Goal: Task Accomplishment & Management: Complete application form

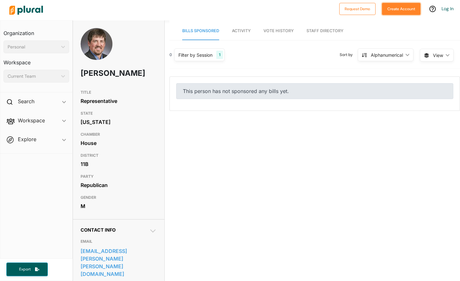
click at [402, 11] on button "Create Account" at bounding box center [401, 9] width 39 height 12
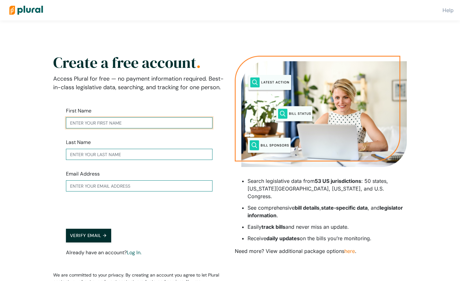
click at [125, 122] on input "text" at bounding box center [139, 122] width 146 height 11
type input "[PERSON_NAME]"
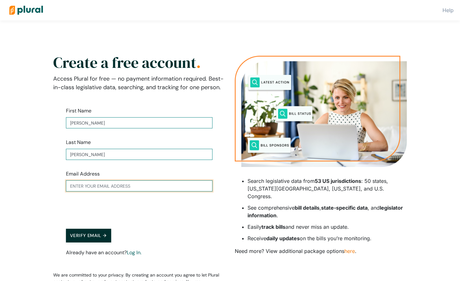
click at [110, 188] on input "text" at bounding box center [139, 185] width 146 height 11
type input "[PERSON_NAME][EMAIL_ADDRESS][PERSON_NAME][DOMAIN_NAME]"
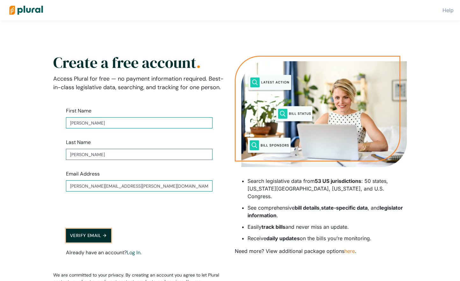
click at [97, 235] on button "Verify Email →" at bounding box center [88, 236] width 45 height 14
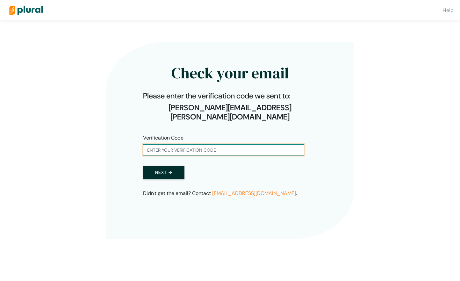
click at [188, 144] on input "text" at bounding box center [223, 149] width 161 height 11
type input "785751"
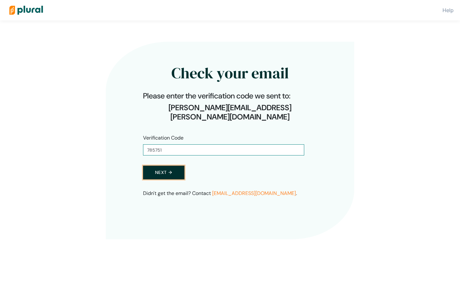
click at [166, 165] on button "Next →" at bounding box center [163, 172] width 41 height 14
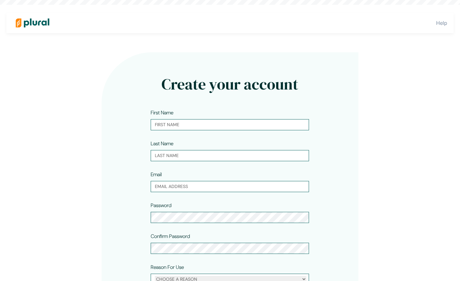
type input "[PERSON_NAME]"
type input "[PERSON_NAME][EMAIL_ADDRESS][PERSON_NAME][DOMAIN_NAME]"
click at [89, 185] on div "Create your account First Name [PERSON_NAME] Last Name [PERSON_NAME] Email [PER…" at bounding box center [229, 202] width 385 height 310
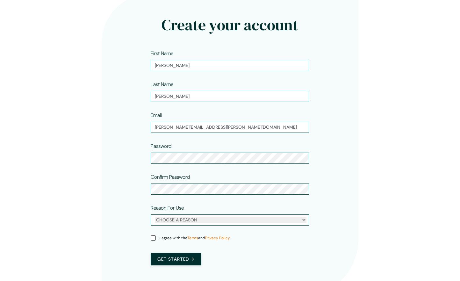
scroll to position [64, 0]
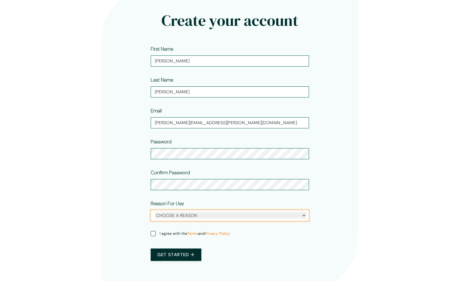
click at [227, 215] on select "CHOOSE A REASON Personal Professional" at bounding box center [230, 215] width 151 height 6
select select "personal"
click at [153, 234] on input "I agree with the Terms and Privacy Policy" at bounding box center [153, 233] width 5 height 5
checkbox input "true"
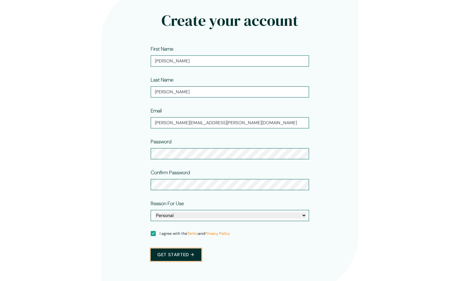
click at [172, 254] on button "Get started →" at bounding box center [176, 254] width 50 height 12
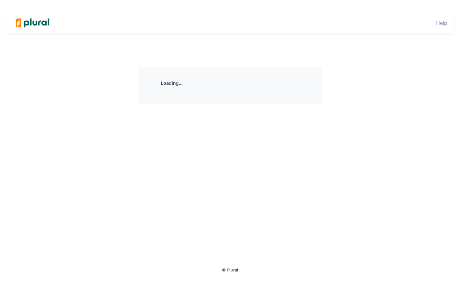
scroll to position [0, 0]
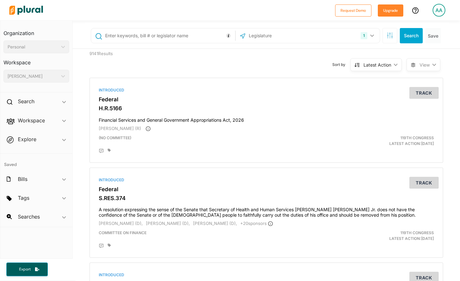
click at [299, 35] on input "text" at bounding box center [282, 36] width 68 height 12
click at [370, 35] on icon "button" at bounding box center [372, 35] width 4 height 3
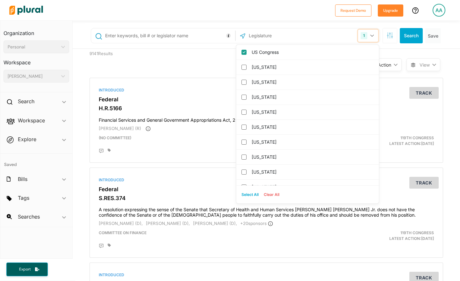
click at [370, 35] on icon "button" at bounding box center [372, 35] width 4 height 3
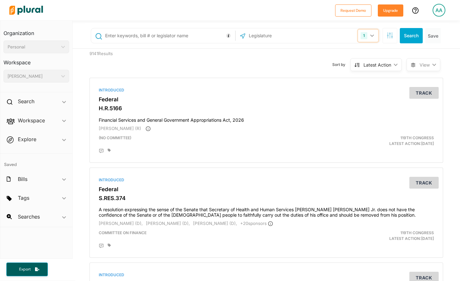
click at [370, 35] on icon "button" at bounding box center [372, 35] width 4 height 3
click at [262, 37] on input "text" at bounding box center [282, 36] width 68 height 12
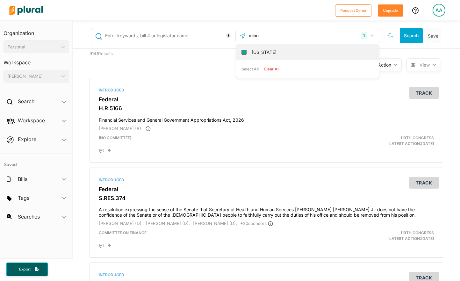
type input "minn"
click at [243, 53] on input "[US_STATE]" at bounding box center [243, 52] width 5 height 5
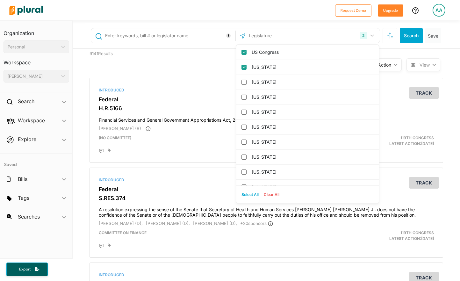
click at [207, 67] on div "Sort by Latest Action ic_keyboard_arrow_down Relevance Latest Action Latest Act…" at bounding box center [300, 61] width 212 height 24
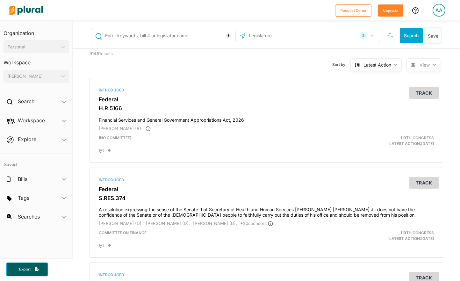
click at [432, 36] on button "Save" at bounding box center [433, 35] width 16 height 15
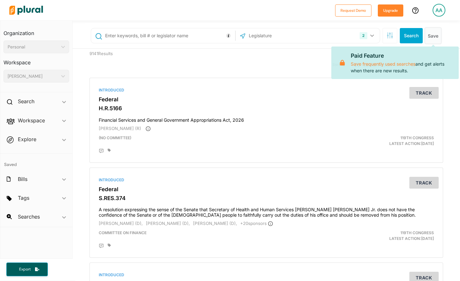
click at [432, 36] on button "Save" at bounding box center [433, 35] width 16 height 15
click at [154, 36] on input "text" at bounding box center [168, 36] width 129 height 12
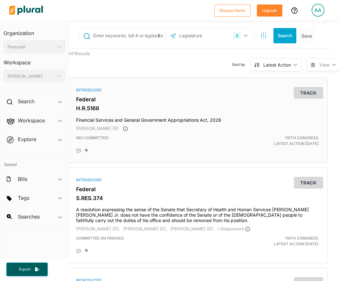
scroll to position [0, 8]
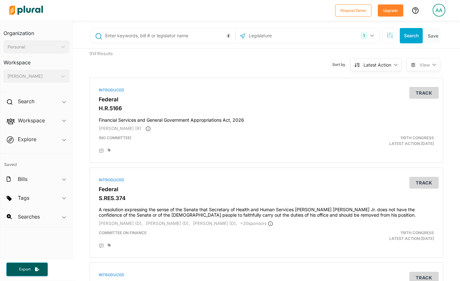
click at [182, 34] on input "text" at bounding box center [168, 36] width 129 height 12
type input "physician assistant"
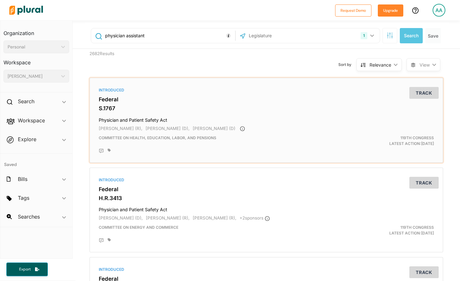
click at [283, 102] on h3 "Federal" at bounding box center [266, 99] width 335 height 6
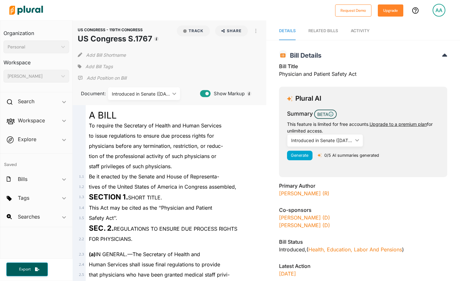
click at [225, 216] on div "Safety Act’’." at bounding box center [172, 218] width 173 height 10
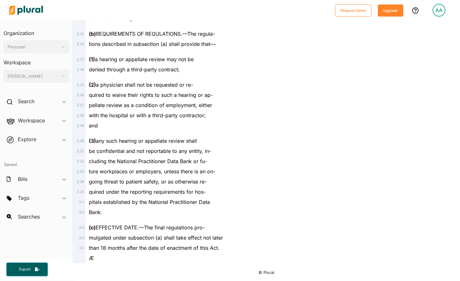
scroll to position [294, 0]
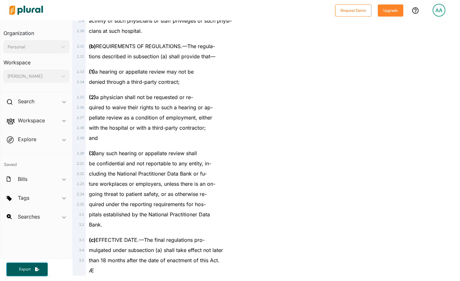
click at [177, 98] on span "(2) a physician shall not be requested or re-" at bounding box center [141, 97] width 104 height 6
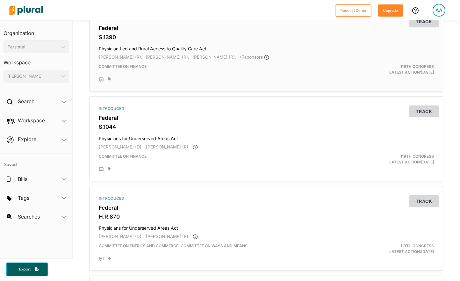
scroll to position [636, 0]
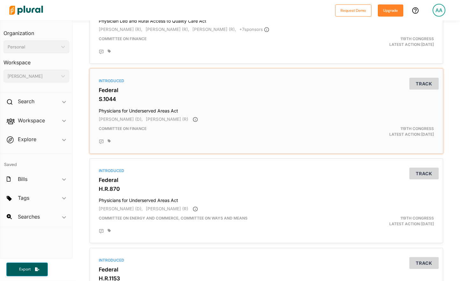
click at [142, 112] on h4 "Physicians for Underserved Areas Act" at bounding box center [266, 109] width 335 height 9
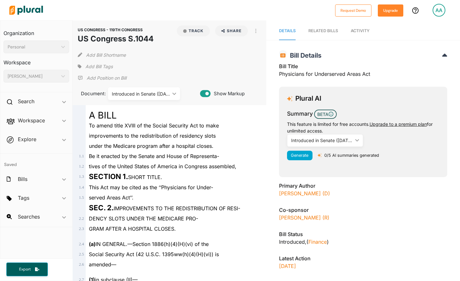
click at [149, 116] on div "A BILL" at bounding box center [172, 112] width 173 height 15
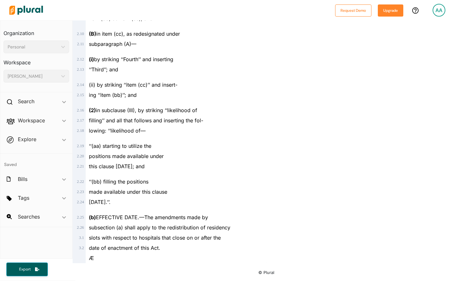
scroll to position [287, 0]
